Goal: Task Accomplishment & Management: Use online tool/utility

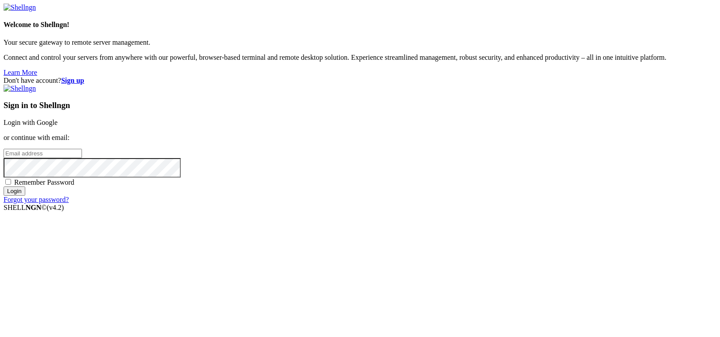
click at [58, 126] on link "Login with Google" at bounding box center [31, 123] width 54 height 8
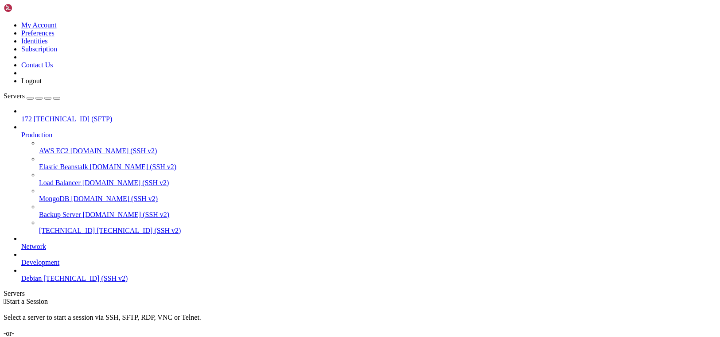
click at [42, 282] on span "Debian" at bounding box center [31, 279] width 20 height 8
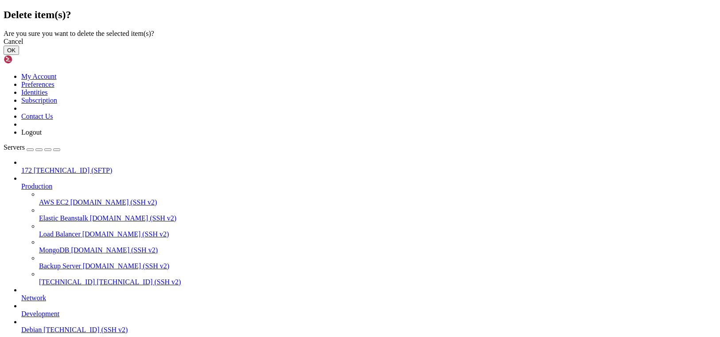
click at [19, 55] on button "OK" at bounding box center [11, 50] width 15 height 9
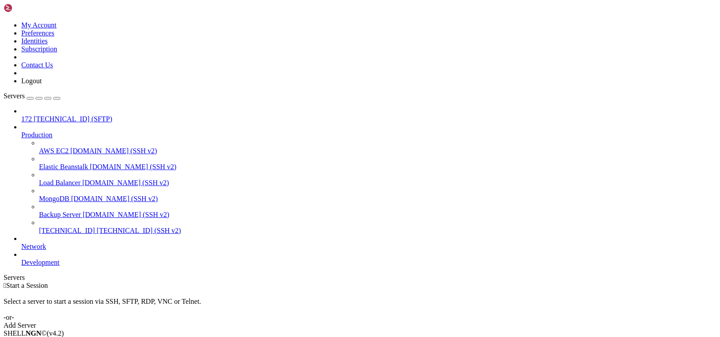
click at [30, 98] on div "button" at bounding box center [30, 98] width 0 height 0
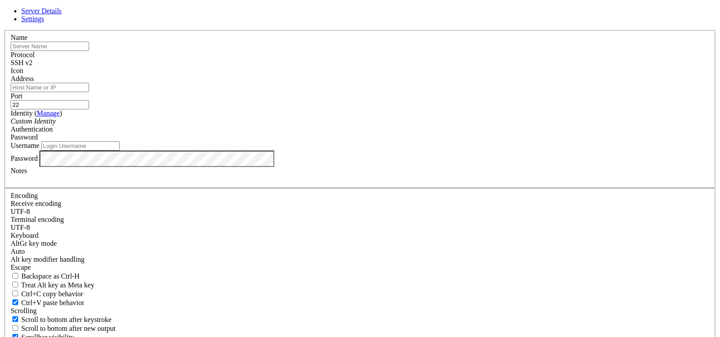
click at [89, 51] on input "text" at bounding box center [50, 46] width 78 height 9
paste input "[TECHNICAL_ID]"
type input "[TECHNICAL_ID]"
click at [257, 92] on div "Address" at bounding box center [360, 83] width 698 height 17
click at [89, 92] on input "Address" at bounding box center [50, 87] width 78 height 9
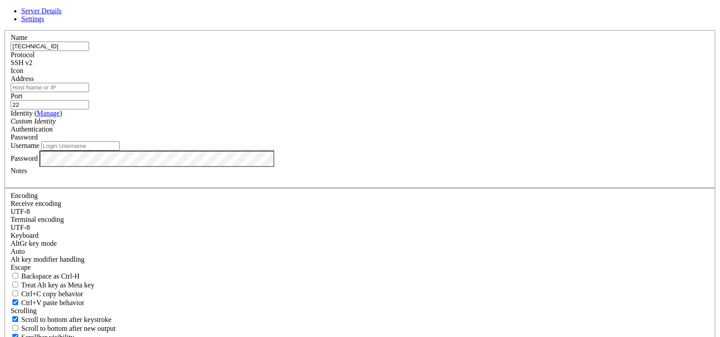
paste input "[TECHNICAL_ID]"
type input "[TECHNICAL_ID]"
click at [120, 151] on input "Username" at bounding box center [80, 145] width 78 height 9
type input "root"
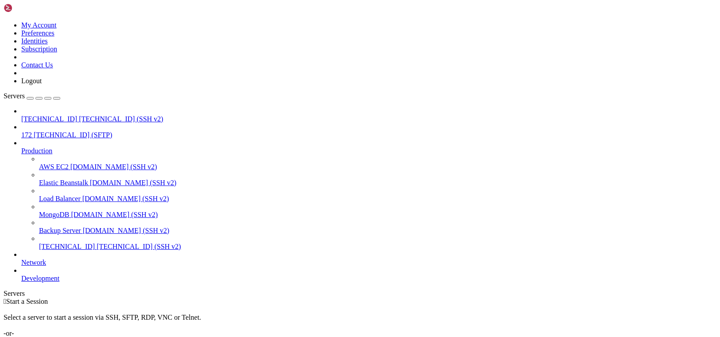
click at [79, 115] on span "[TECHNICAL_ID] (SSH v2)" at bounding box center [121, 119] width 84 height 8
click at [30, 98] on div "button" at bounding box center [30, 98] width 0 height 0
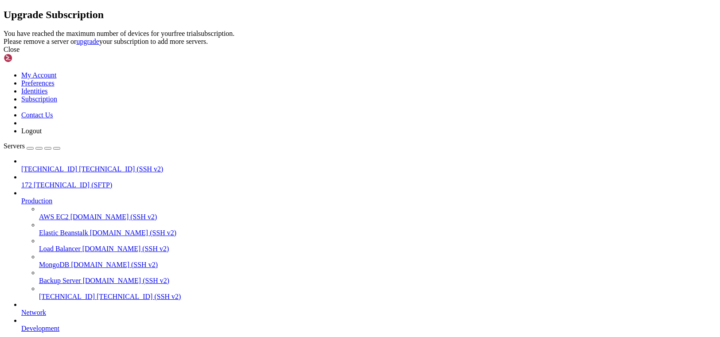
click at [442, 54] on div "Close" at bounding box center [360, 50] width 713 height 8
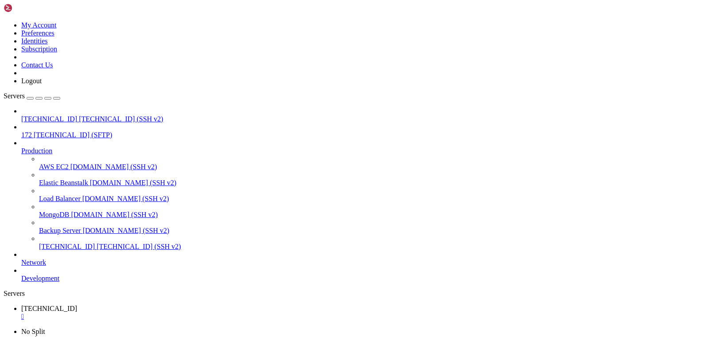
click at [75, 131] on span "[TECHNICAL_ID] (SFTP)" at bounding box center [73, 135] width 78 height 8
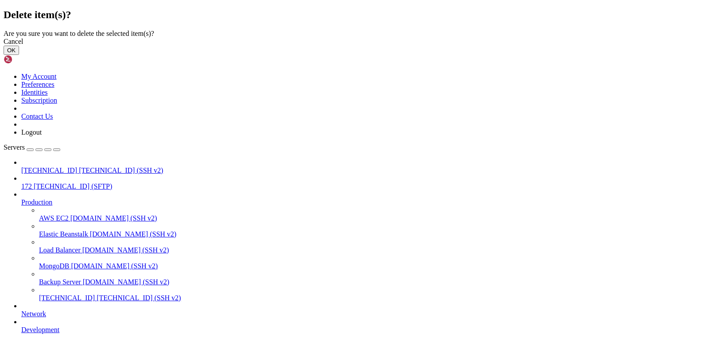
click at [19, 55] on button "OK" at bounding box center [11, 50] width 15 height 9
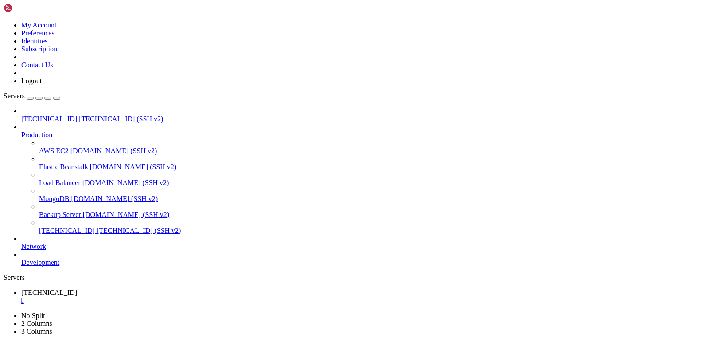
click at [34, 97] on button "button" at bounding box center [30, 98] width 7 height 3
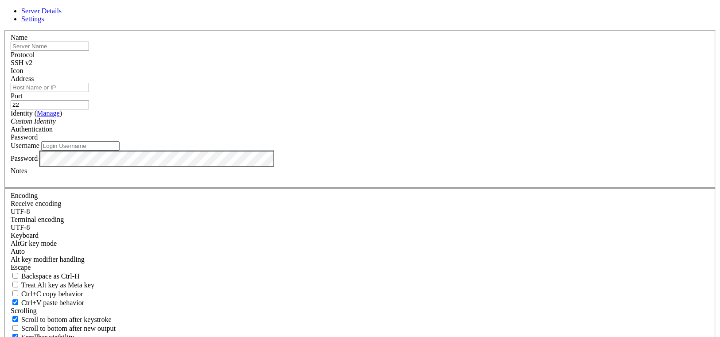
click at [89, 109] on input "22" at bounding box center [50, 104] width 78 height 9
click at [393, 67] on div "Protocol SSH v2" at bounding box center [360, 59] width 698 height 16
click at [391, 67] on div "Protocol SSH v2" at bounding box center [360, 59] width 698 height 16
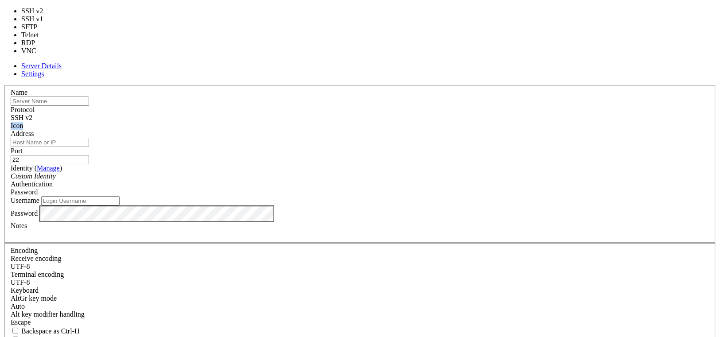
click at [392, 114] on div "SSH v2" at bounding box center [360, 118] width 698 height 8
type input "5900"
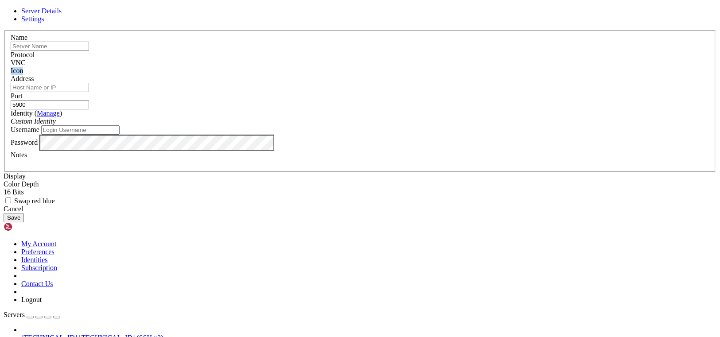
click at [89, 51] on input "text" at bounding box center [50, 46] width 78 height 9
paste input "[TECHNICAL_ID]"
type input "[TECHNICAL_ID]"
click at [89, 92] on input "Address" at bounding box center [50, 87] width 78 height 9
paste input "[TECHNICAL_ID]"
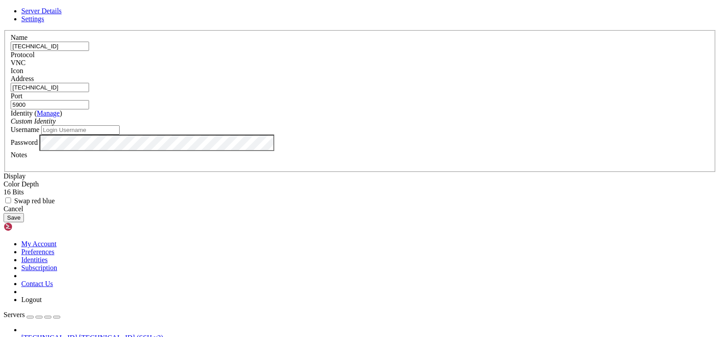
type input "[TECHNICAL_ID]"
click at [120, 135] on input "Username" at bounding box center [80, 129] width 78 height 9
type input "root"
click at [24, 222] on button "Save" at bounding box center [14, 217] width 20 height 9
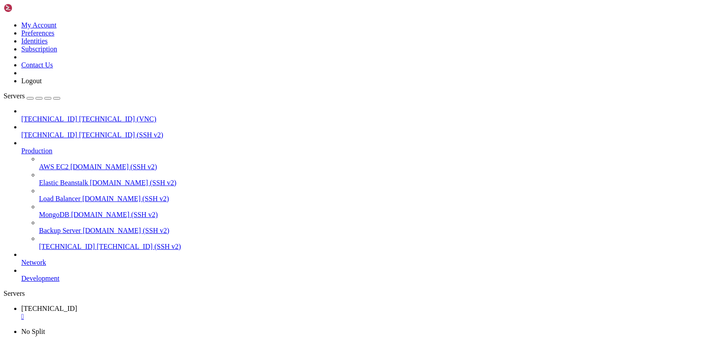
click at [82, 131] on link "[TECHNICAL_ID] [TECHNICAL_ID] (SSH v2)" at bounding box center [368, 135] width 695 height 8
click at [79, 115] on span "[TECHNICAL_ID] (VNC)" at bounding box center [117, 119] width 77 height 8
click at [239, 329] on div "" at bounding box center [368, 333] width 695 height 8
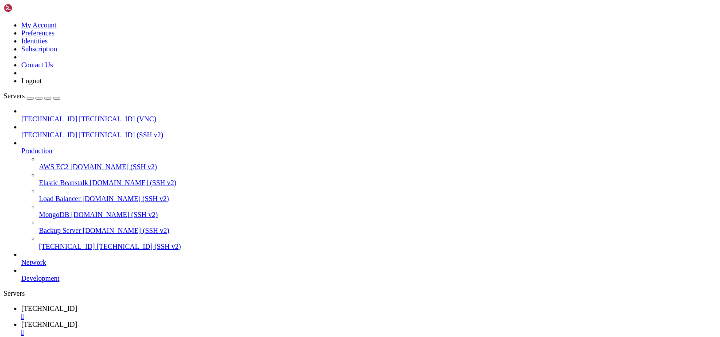
click at [77, 321] on span "[TECHNICAL_ID]" at bounding box center [49, 325] width 56 height 8
click at [237, 329] on div "" at bounding box center [368, 333] width 695 height 8
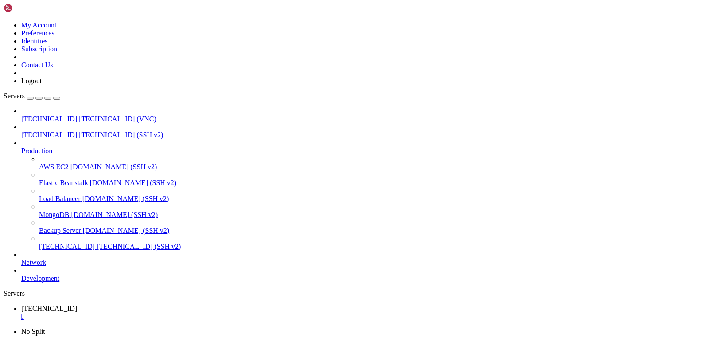
scroll to position [1705, 0]
drag, startPoint x: 8, startPoint y: 589, endPoint x: 106, endPoint y: 735, distance: 175.9
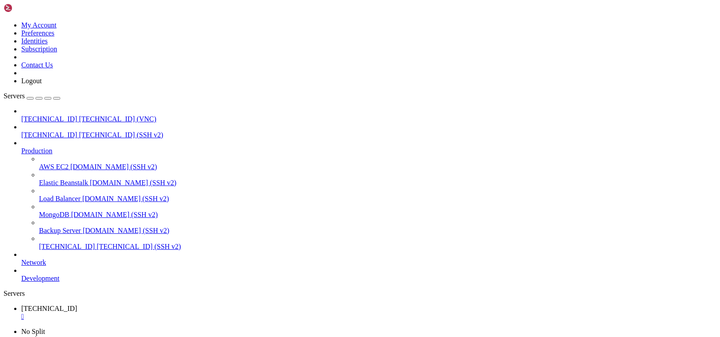
drag, startPoint x: 12, startPoint y: 573, endPoint x: 84, endPoint y: 732, distance: 174.2
drag, startPoint x: 345, startPoint y: 705, endPoint x: 10, endPoint y: 685, distance: 335.4
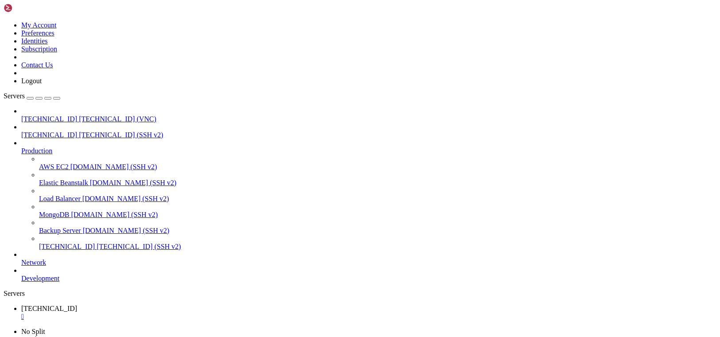
drag, startPoint x: 36, startPoint y: 733, endPoint x: 7, endPoint y: 464, distance: 270.8
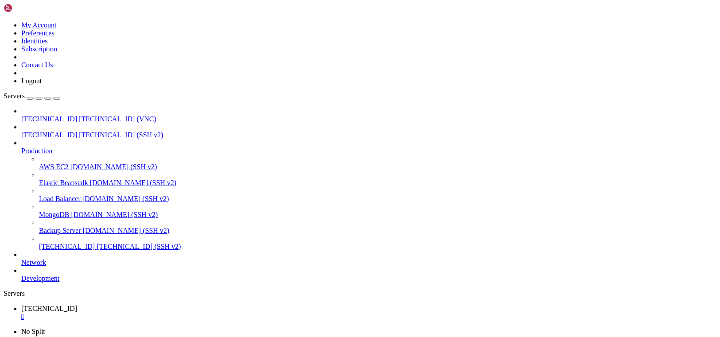
scroll to position [4169, 0]
drag, startPoint x: 30, startPoint y: 728, endPoint x: 7, endPoint y: 670, distance: 63.0
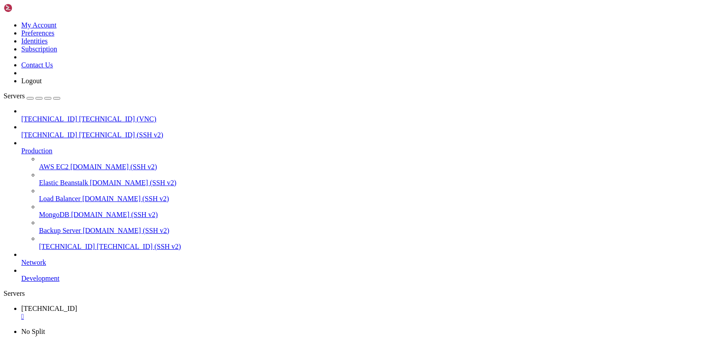
drag, startPoint x: 47, startPoint y: 726, endPoint x: 6, endPoint y: 672, distance: 67.9
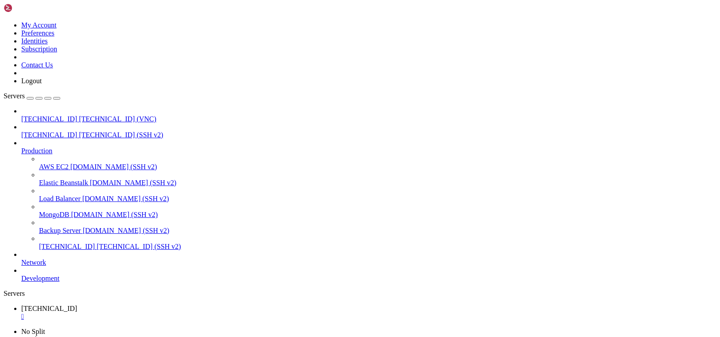
scroll to position [4447, 0]
drag, startPoint x: 189, startPoint y: 722, endPoint x: 26, endPoint y: 520, distance: 259.2
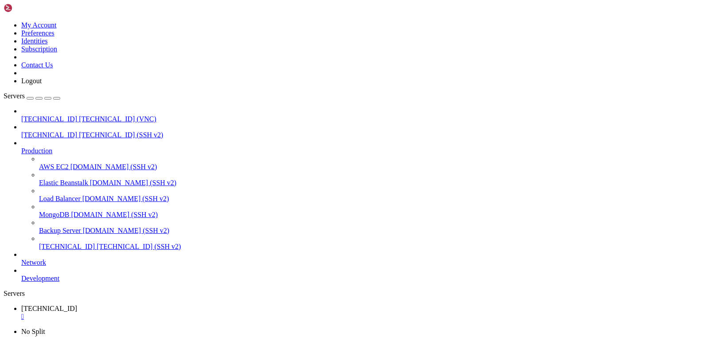
scroll to position [4488, 0]
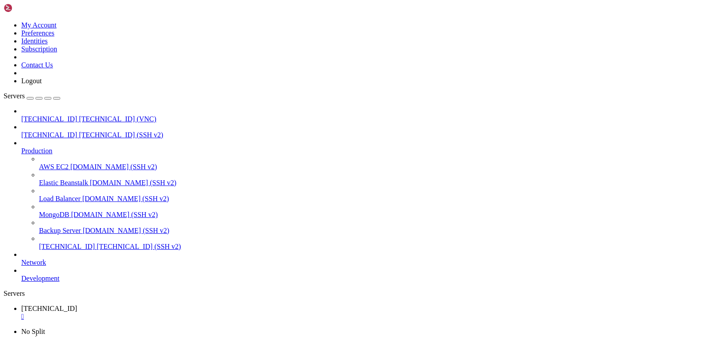
drag, startPoint x: 452, startPoint y: 727, endPoint x: 253, endPoint y: 690, distance: 202.3
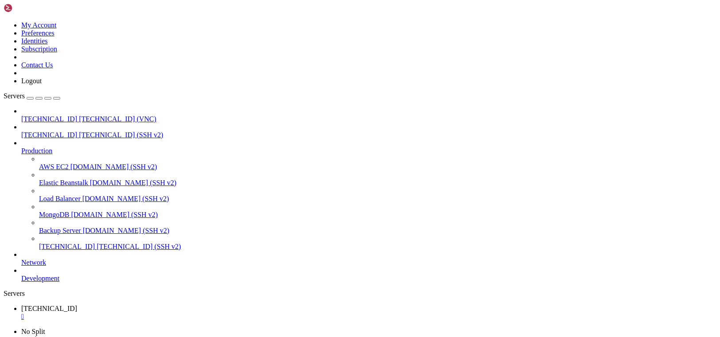
scroll to position [4264, 0]
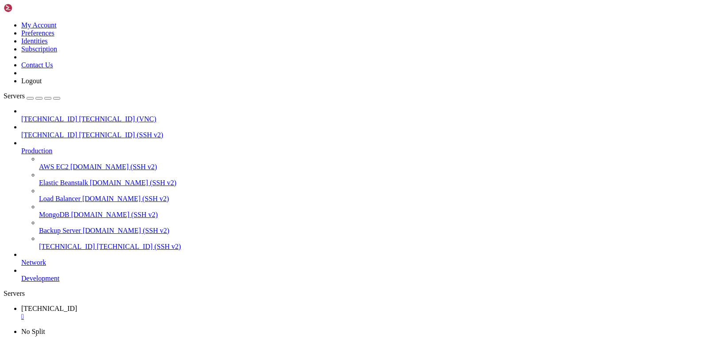
scroll to position [4312, 0]
drag, startPoint x: 52, startPoint y: 740, endPoint x: 26, endPoint y: 733, distance: 26.9
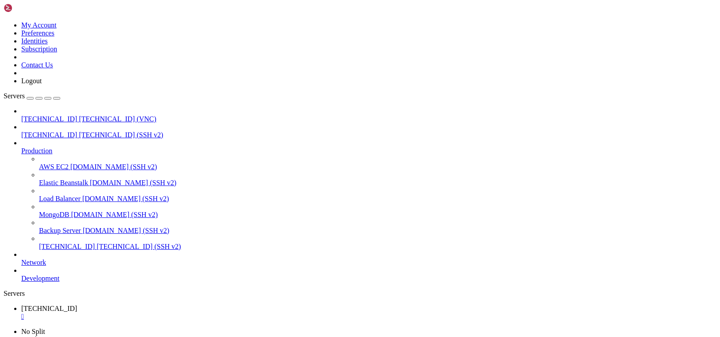
drag, startPoint x: 26, startPoint y: 733, endPoint x: 9, endPoint y: 694, distance: 42.9
drag, startPoint x: 74, startPoint y: 728, endPoint x: 9, endPoint y: 693, distance: 74.1
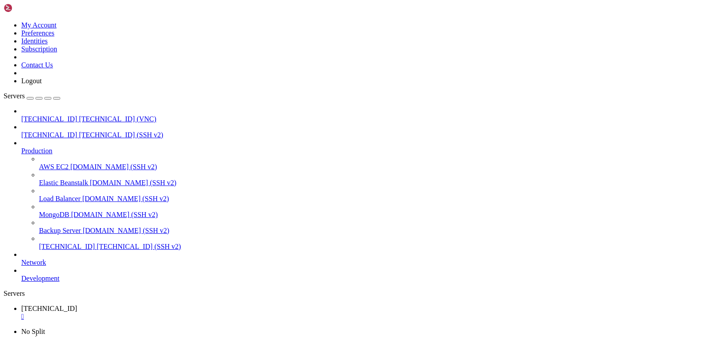
drag, startPoint x: 44, startPoint y: 730, endPoint x: 11, endPoint y: 656, distance: 80.5
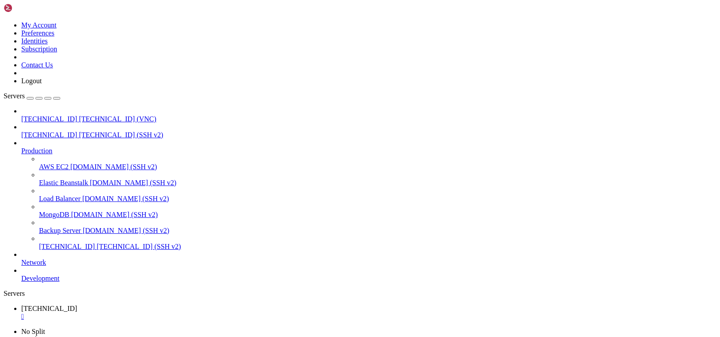
scroll to position [4544, 0]
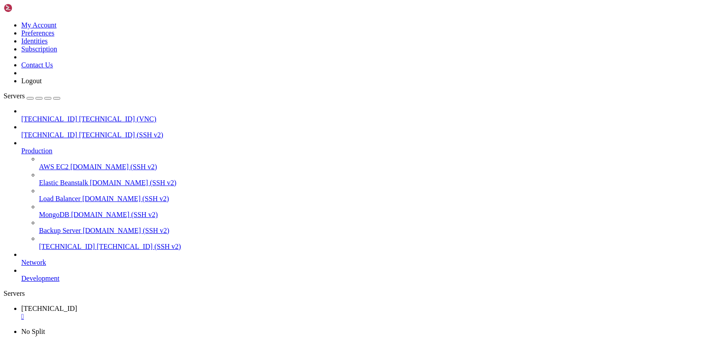
drag, startPoint x: 71, startPoint y: 632, endPoint x: 28, endPoint y: 624, distance: 43.7
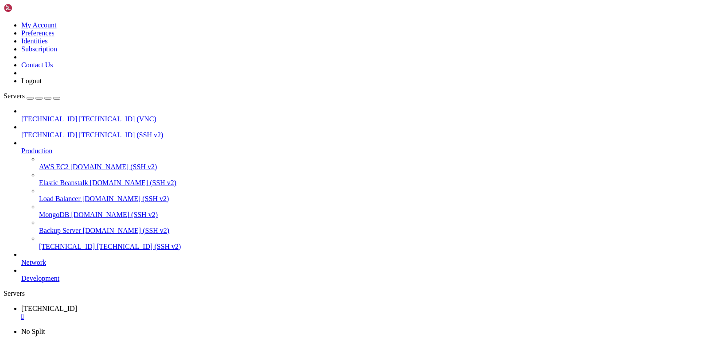
drag, startPoint x: 28, startPoint y: 625, endPoint x: 13, endPoint y: 608, distance: 23.2
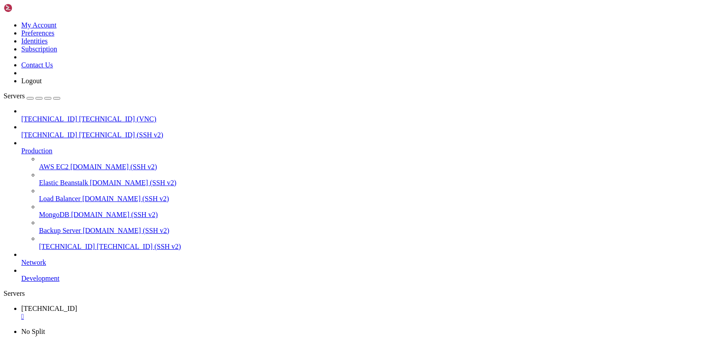
scroll to position [4647, 0]
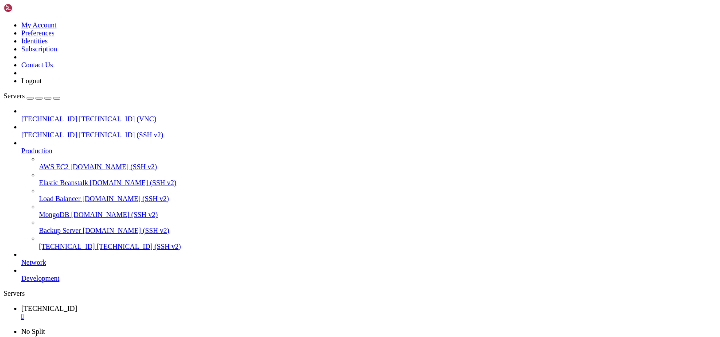
drag, startPoint x: 221, startPoint y: 712, endPoint x: 83, endPoint y: 699, distance: 137.8
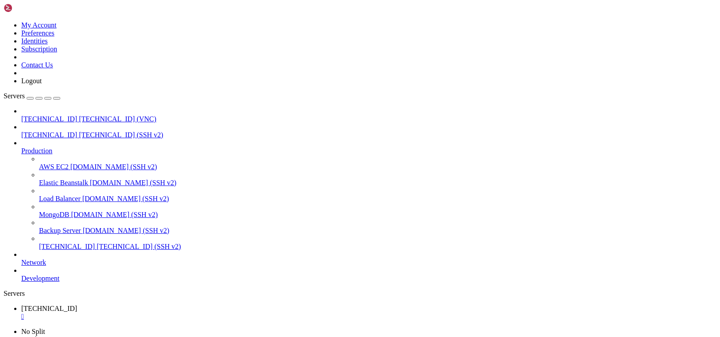
drag, startPoint x: 97, startPoint y: 706, endPoint x: 18, endPoint y: 670, distance: 87.0
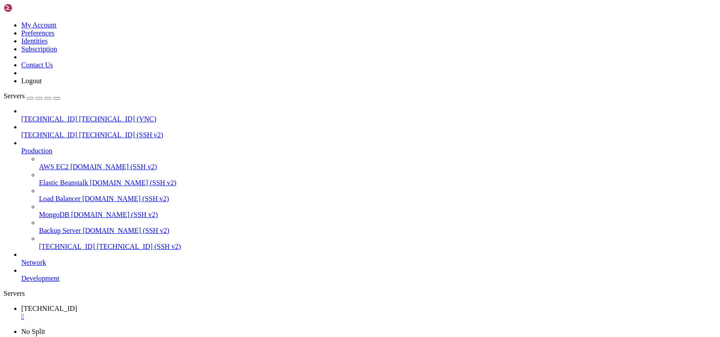
scroll to position [4910, 0]
drag, startPoint x: 22, startPoint y: 693, endPoint x: 434, endPoint y: 694, distance: 411.4
